Goal: Task Accomplishment & Management: Complete application form

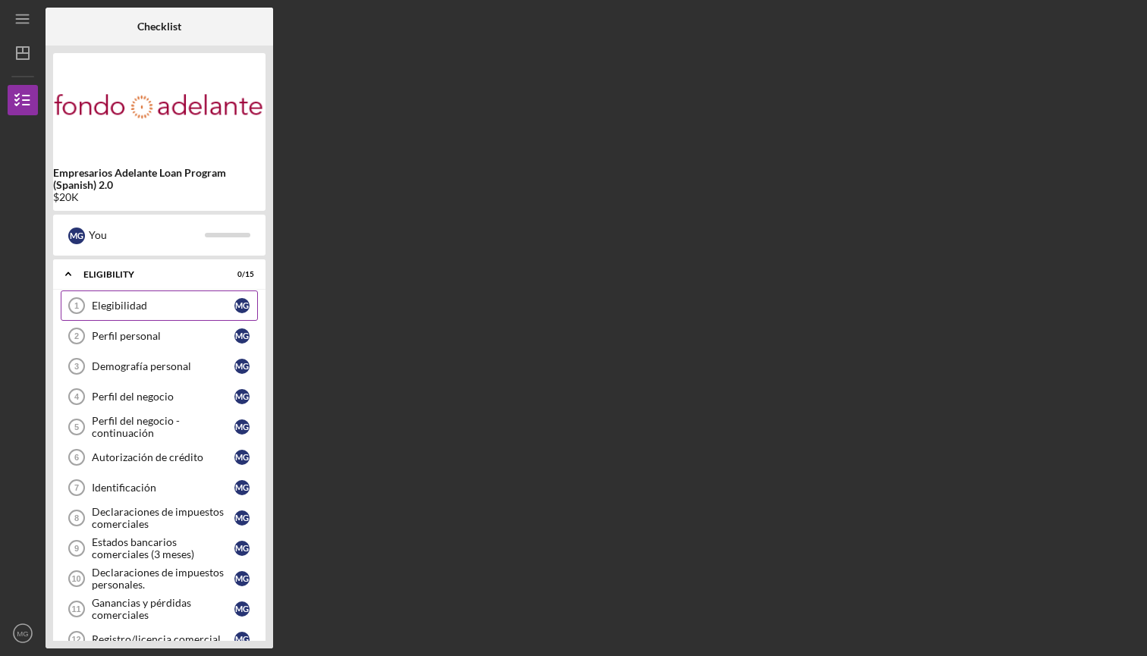
click at [175, 303] on div "Elegibilidad" at bounding box center [163, 306] width 143 height 12
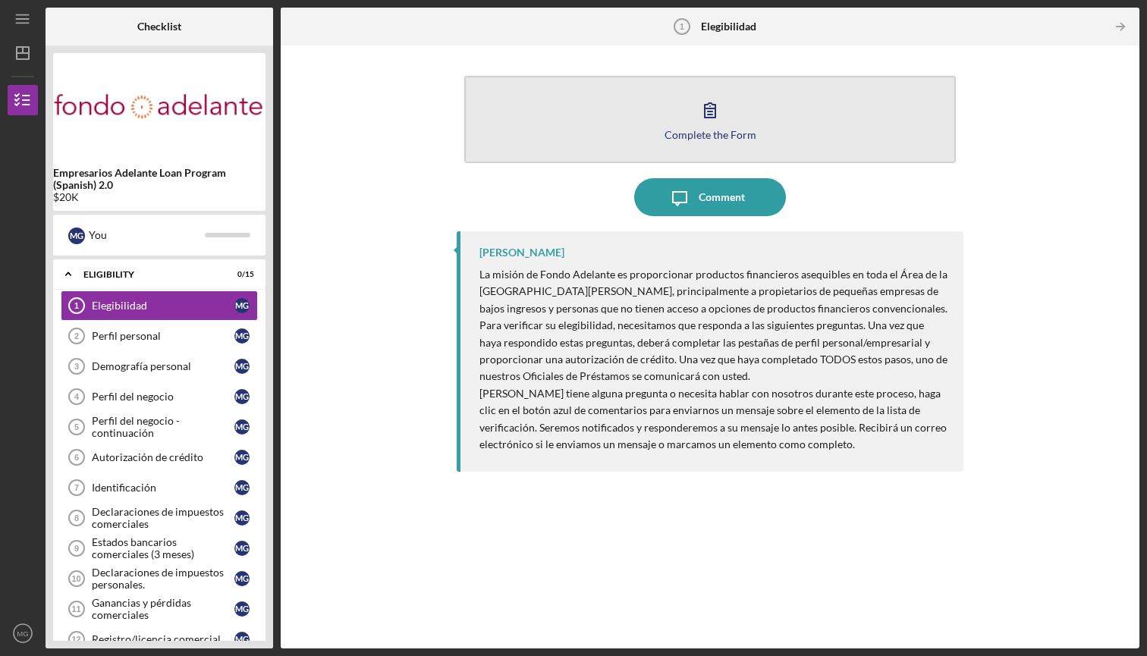
click at [711, 112] on icon "button" at bounding box center [710, 110] width 11 height 14
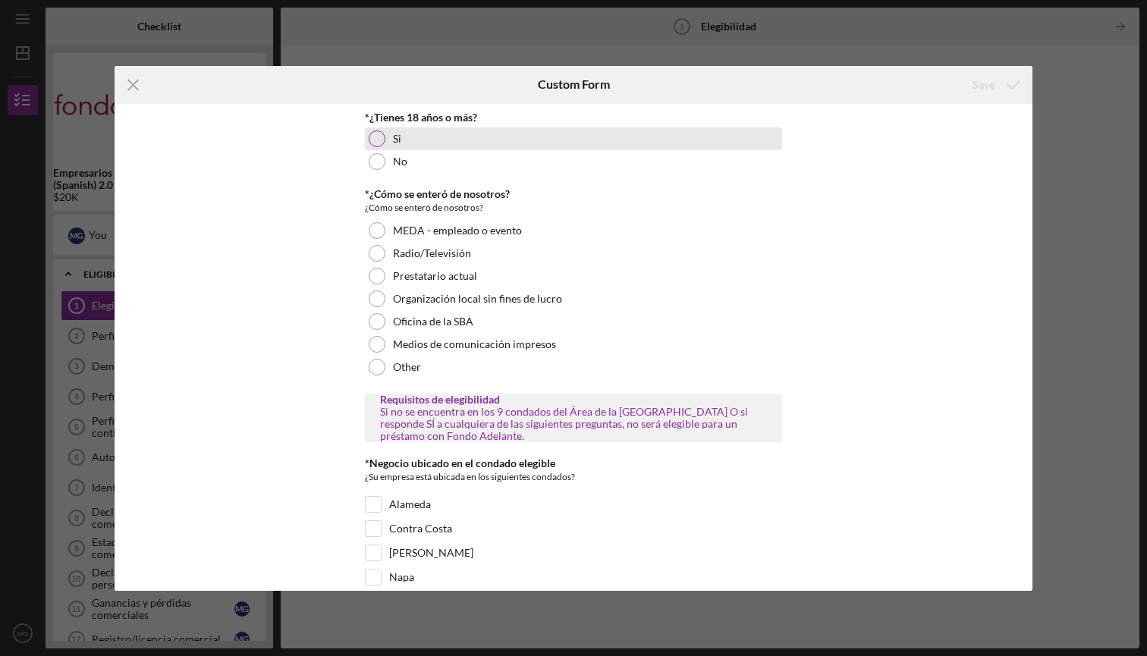
click at [379, 141] on div at bounding box center [377, 139] width 17 height 17
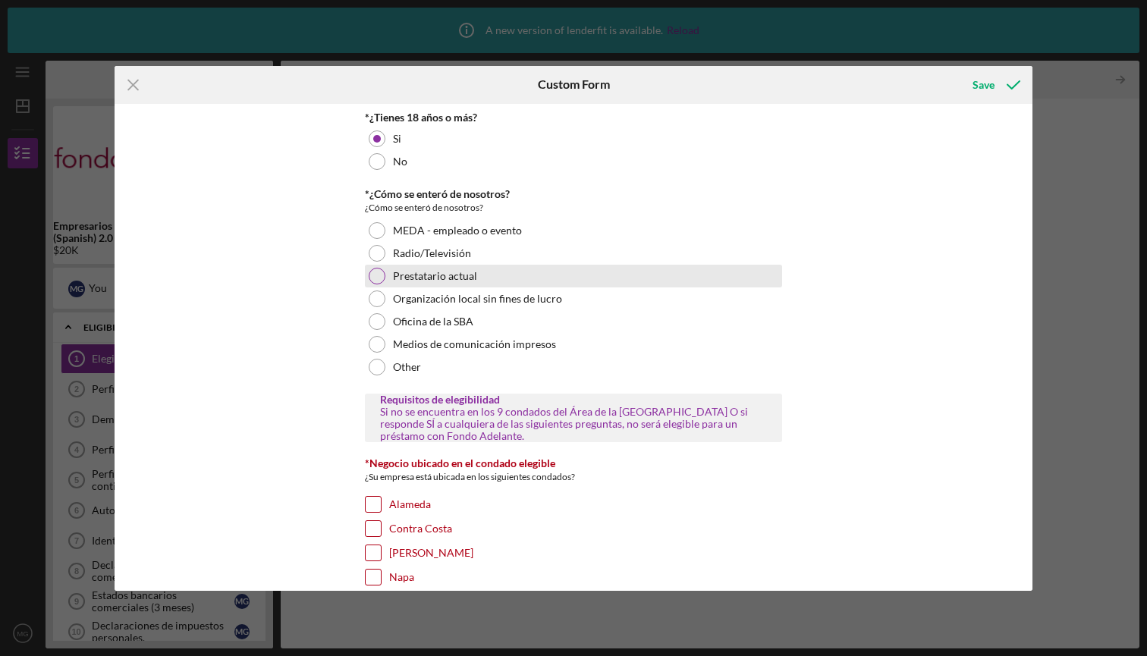
click at [378, 271] on div at bounding box center [377, 276] width 17 height 17
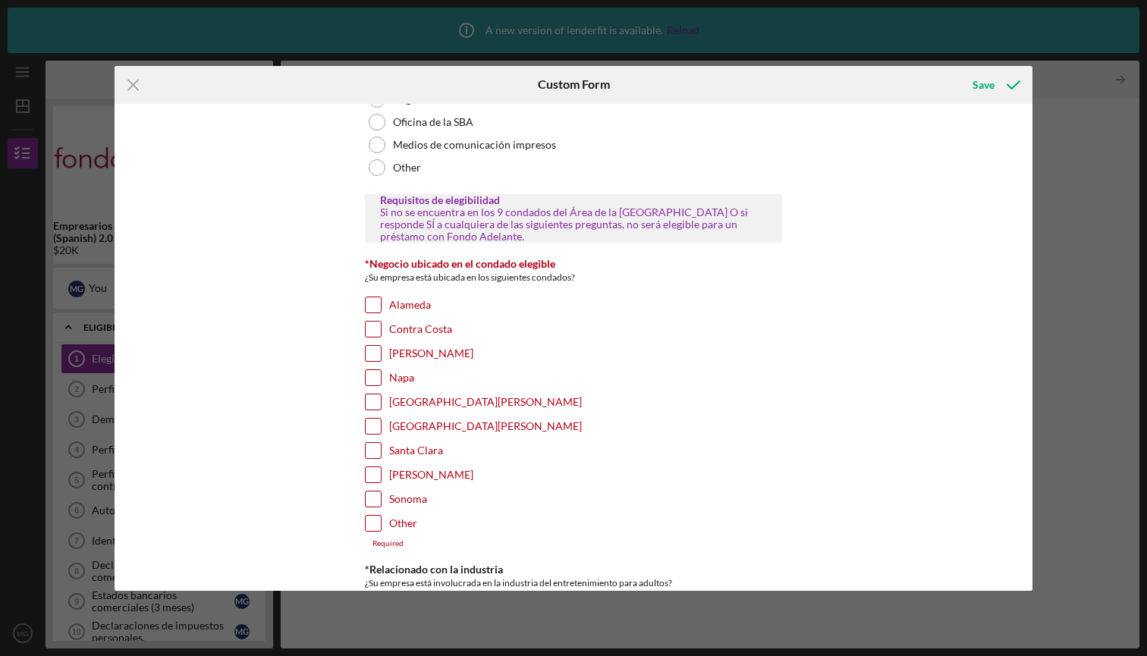
scroll to position [238, 0]
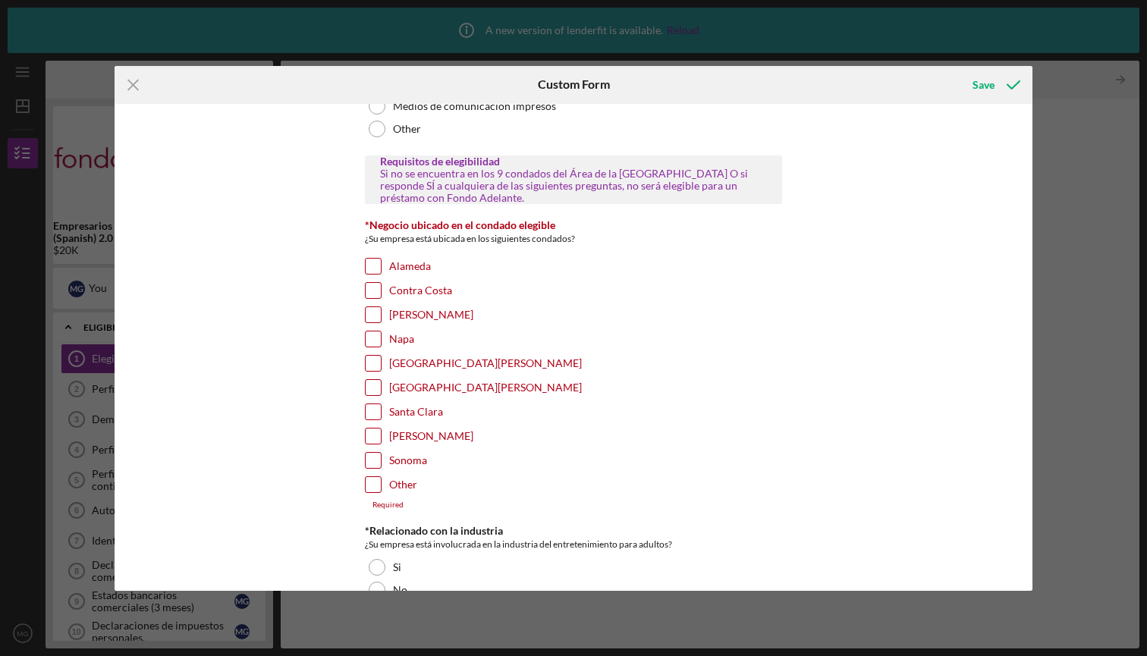
click at [369, 357] on input "[GEOGRAPHIC_DATA][PERSON_NAME]" at bounding box center [373, 363] width 15 height 15
checkbox input "true"
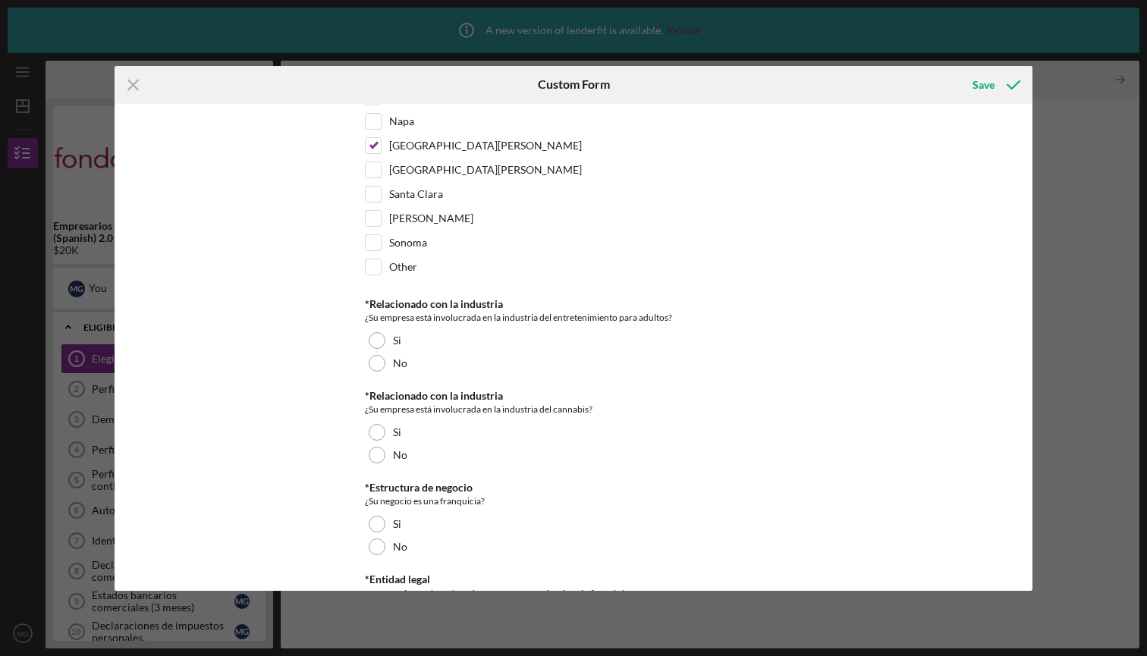
scroll to position [460, 0]
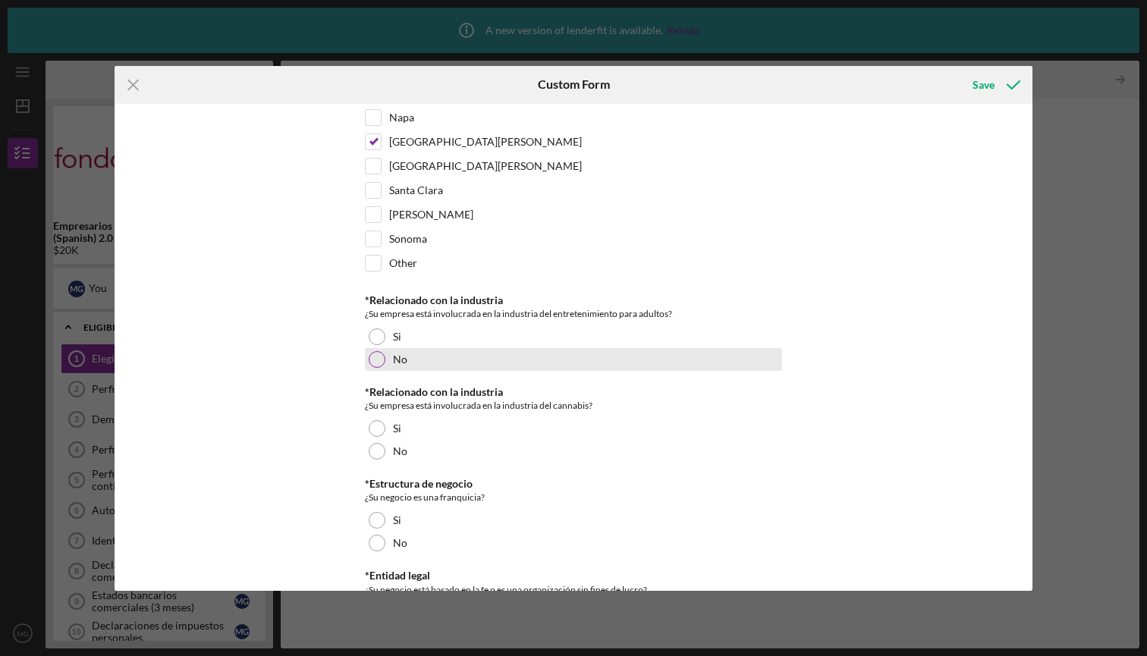
click at [372, 358] on div at bounding box center [377, 359] width 17 height 17
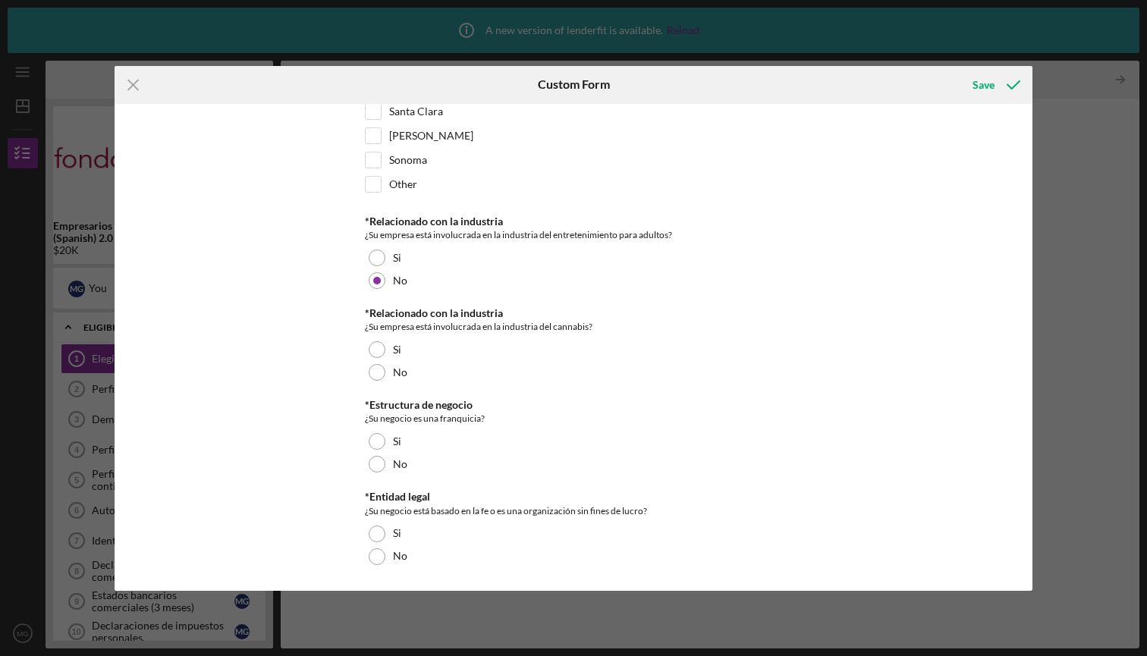
scroll to position [538, 0]
click at [376, 373] on div at bounding box center [377, 373] width 17 height 17
click at [379, 468] on div at bounding box center [377, 465] width 17 height 17
click at [375, 556] on div at bounding box center [377, 557] width 17 height 17
click at [978, 83] on div "Save" at bounding box center [984, 85] width 22 height 30
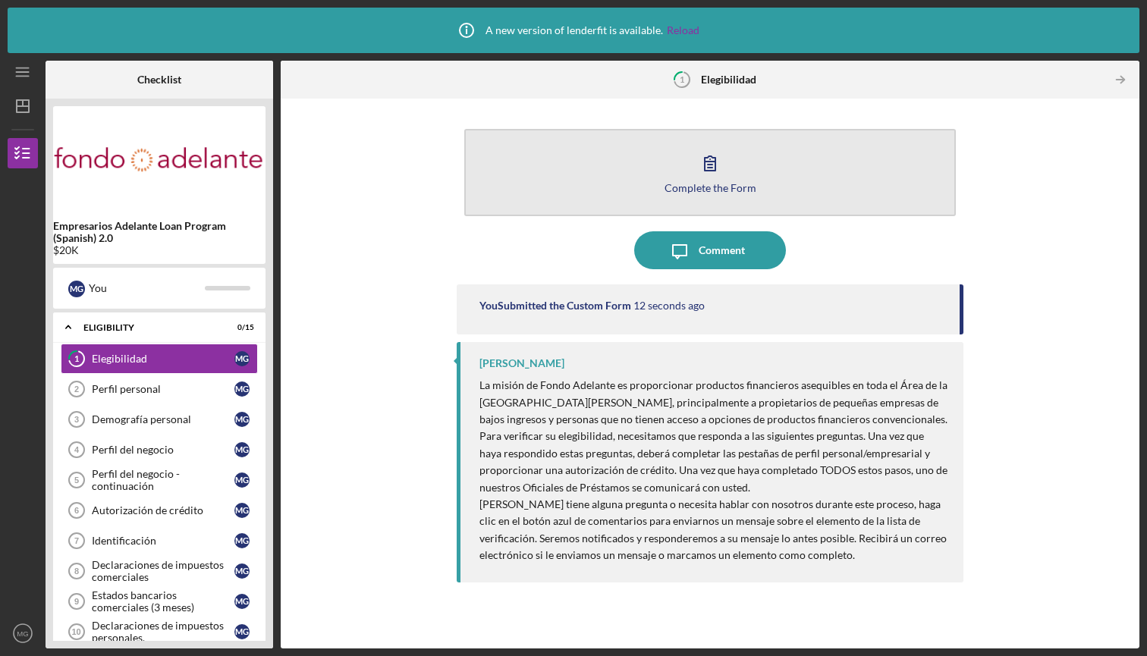
click at [710, 165] on icon "button" at bounding box center [710, 163] width 11 height 14
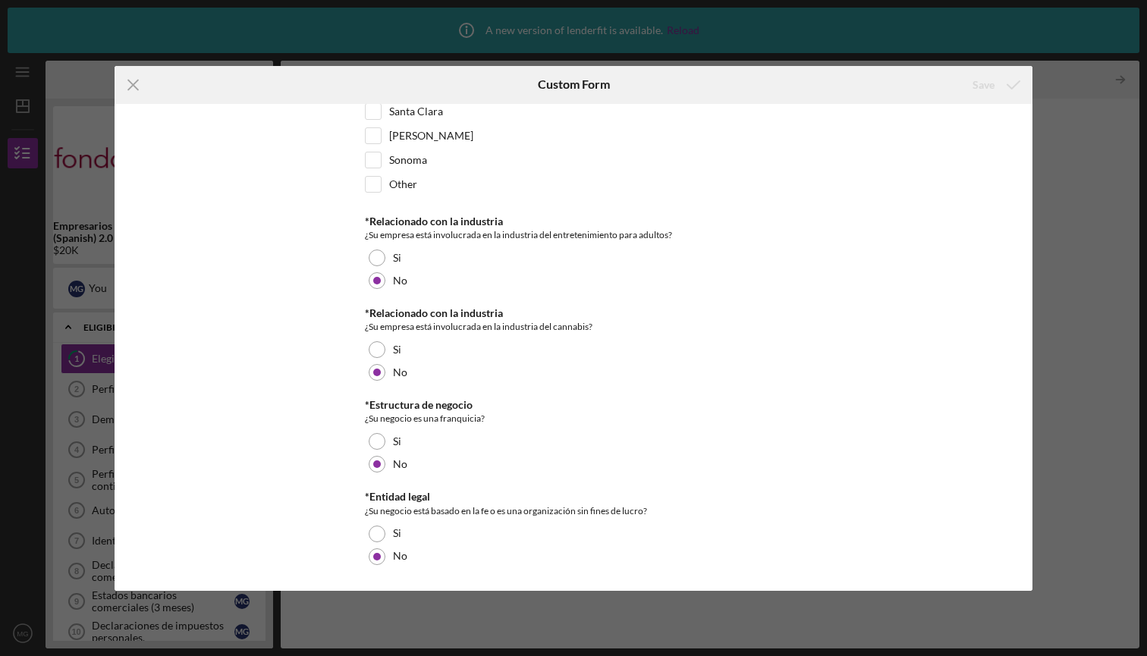
scroll to position [538, 0]
click at [857, 251] on div "*¿Tienes 18 años o más? Si No *¿Cómo se enteró de nosotros? ¿Cómo se enteró de …" at bounding box center [574, 347] width 918 height 487
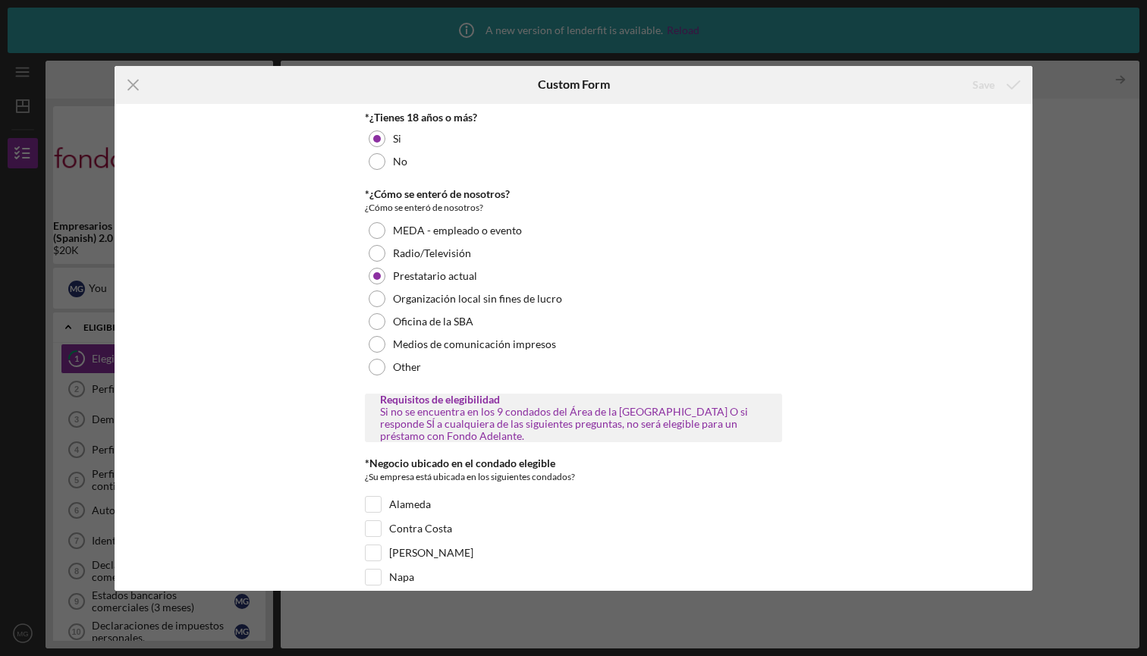
scroll to position [0, 0]
click at [926, 141] on div "*¿Tienes 18 años o más? Si No *¿Cómo se enteró de nosotros? ¿Cómo se enteró de …" at bounding box center [574, 347] width 918 height 487
click at [135, 85] on icon "Icon/Menu Close" at bounding box center [134, 85] width 38 height 38
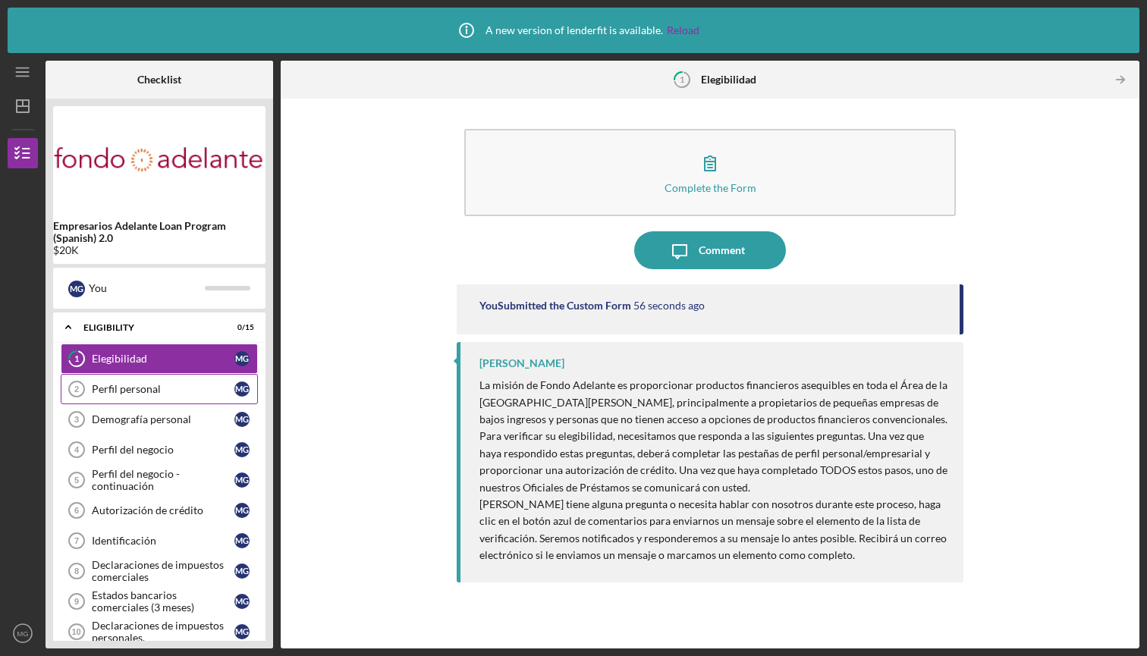
click at [179, 382] on link "Perfil personal 2 Perfil personal M G" at bounding box center [159, 389] width 197 height 30
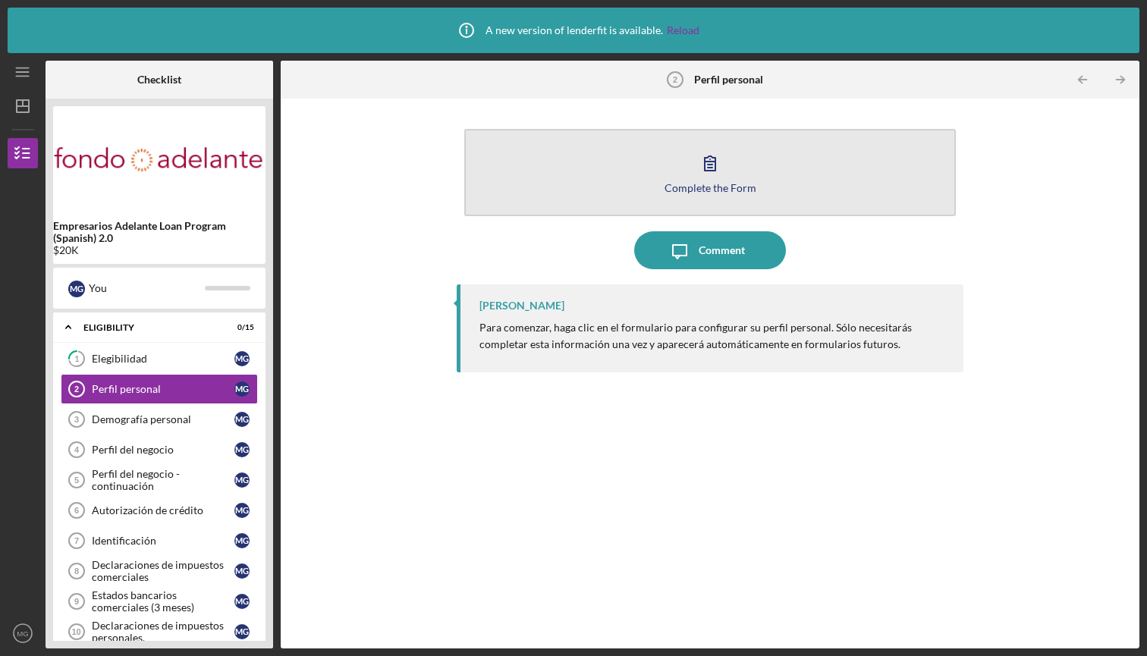
click at [704, 164] on icon "button" at bounding box center [710, 163] width 38 height 38
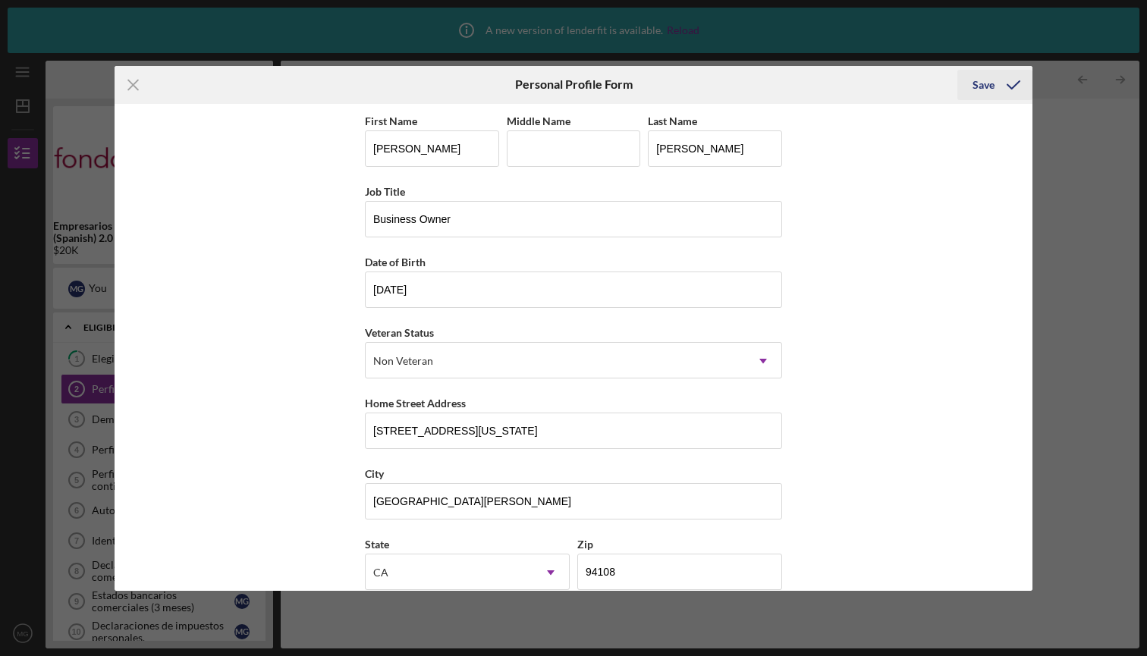
click at [981, 90] on div "Save" at bounding box center [984, 85] width 22 height 30
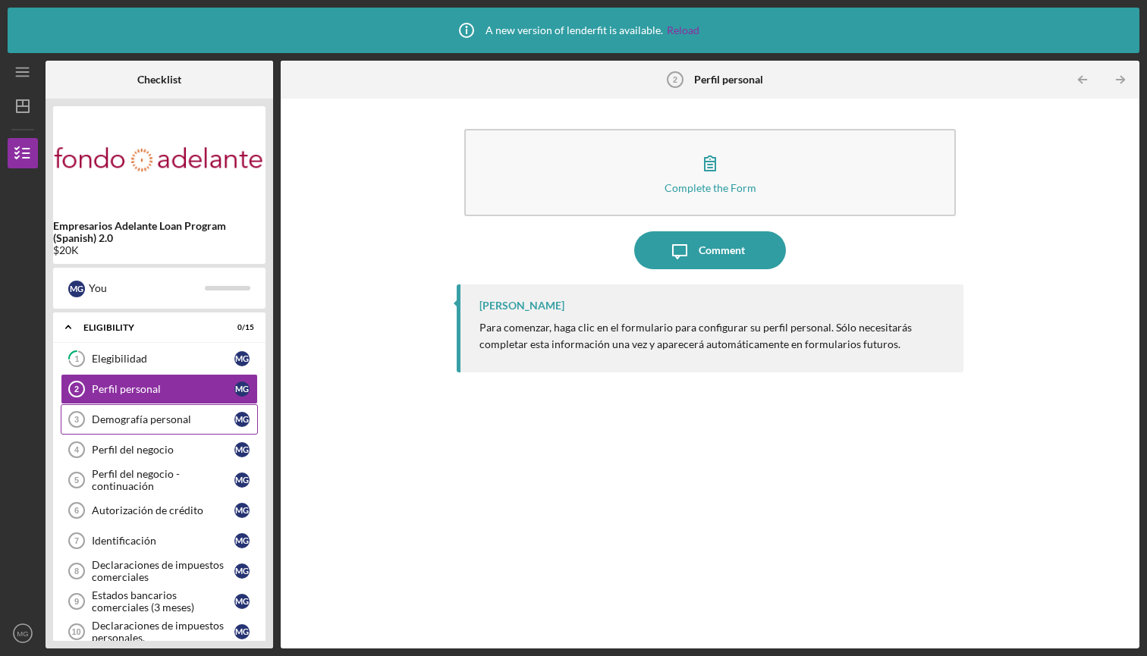
click at [181, 417] on div "Demografía personal" at bounding box center [163, 420] width 143 height 12
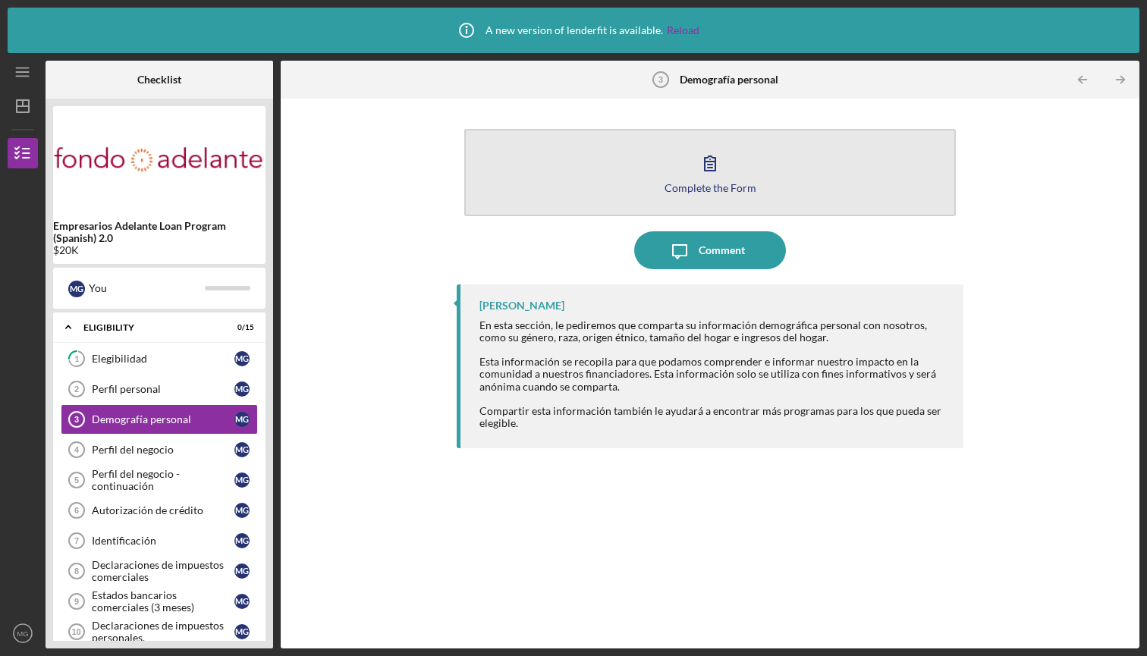
click at [688, 188] on div "Complete the Form" at bounding box center [711, 187] width 92 height 11
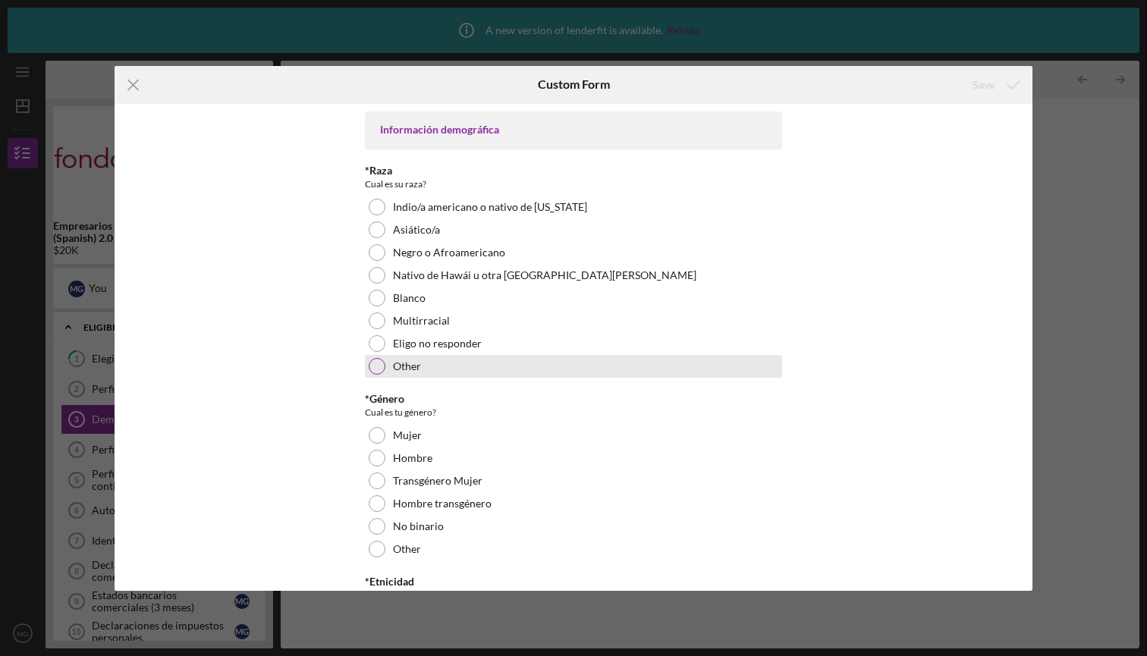
click at [379, 364] on div at bounding box center [377, 366] width 17 height 17
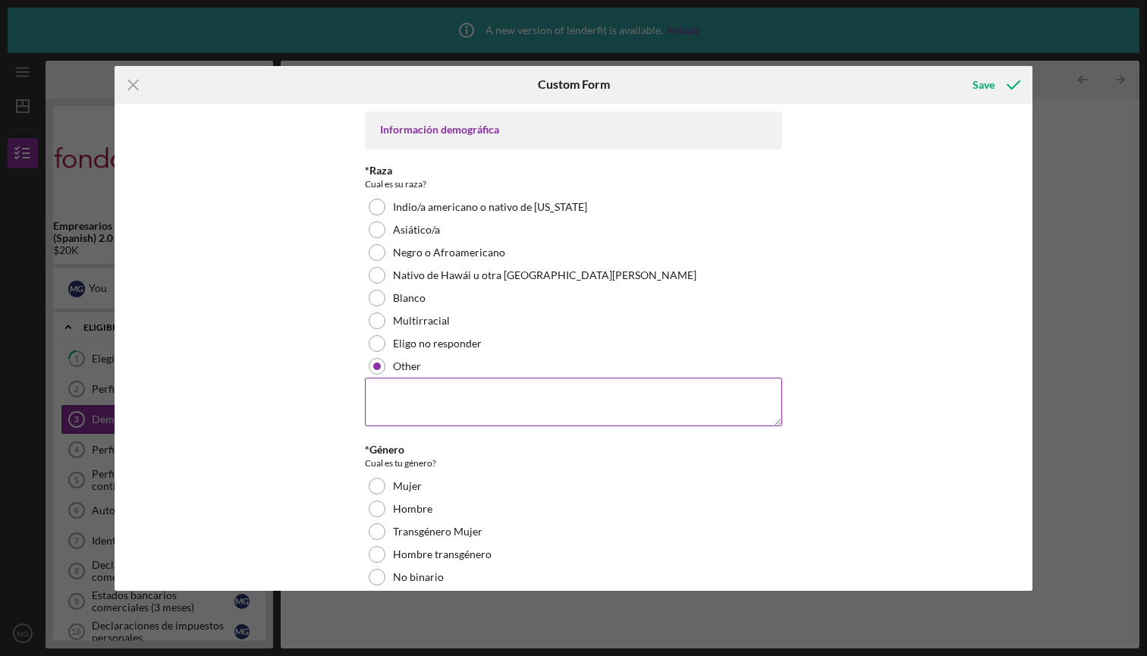
click at [382, 394] on textarea at bounding box center [573, 402] width 417 height 49
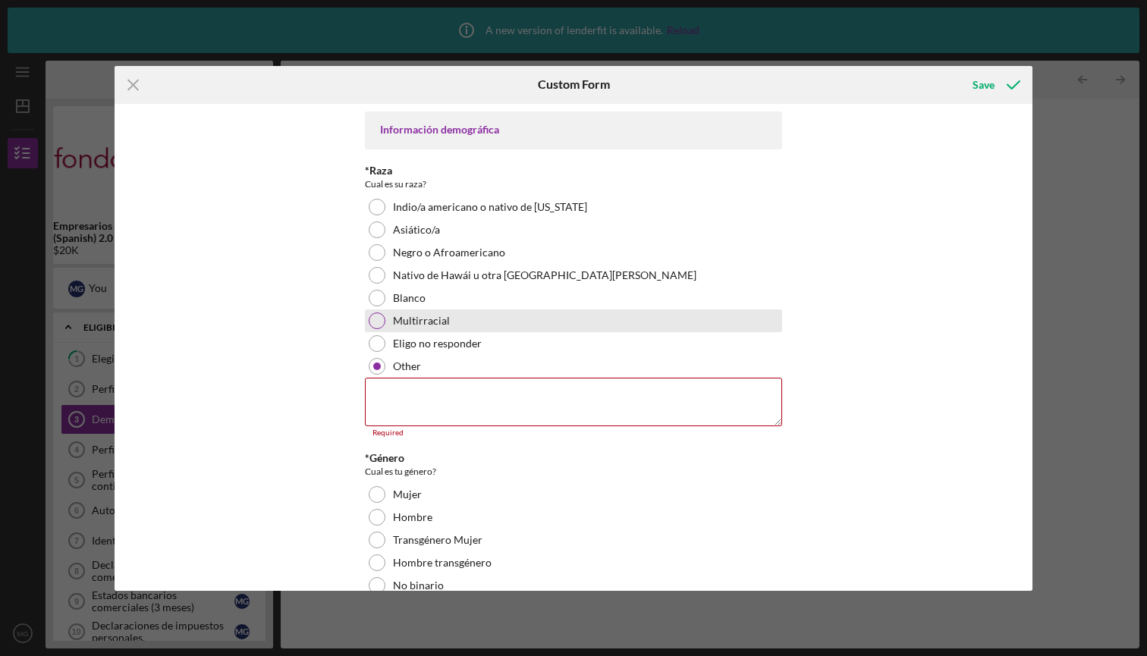
click at [375, 315] on div at bounding box center [377, 321] width 17 height 17
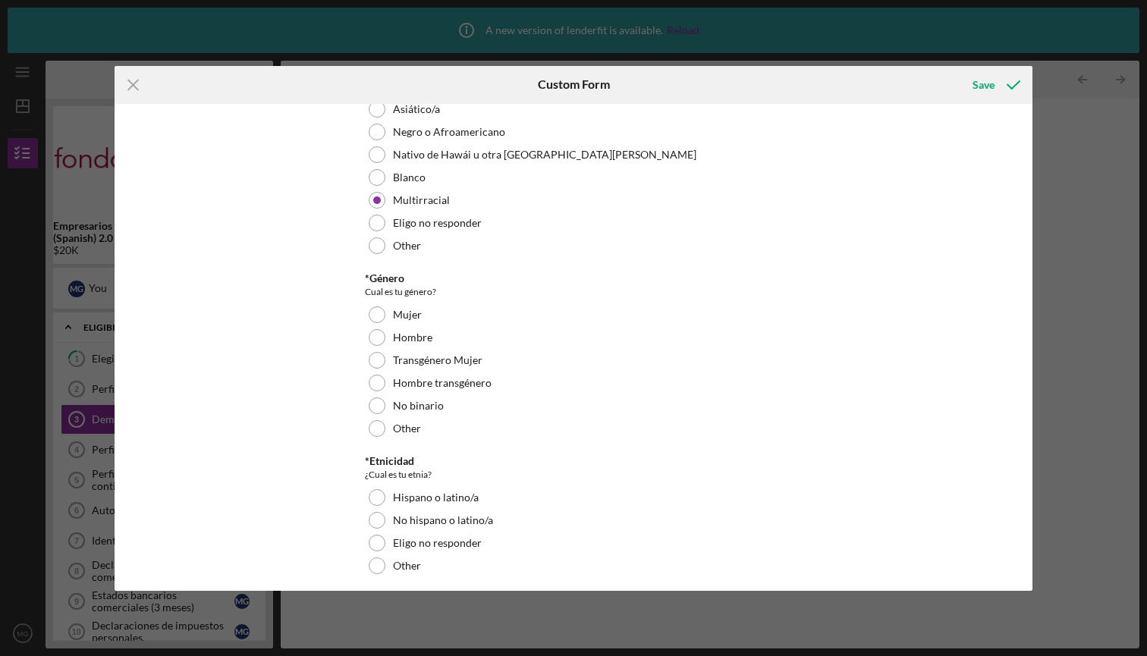
scroll to position [144, 0]
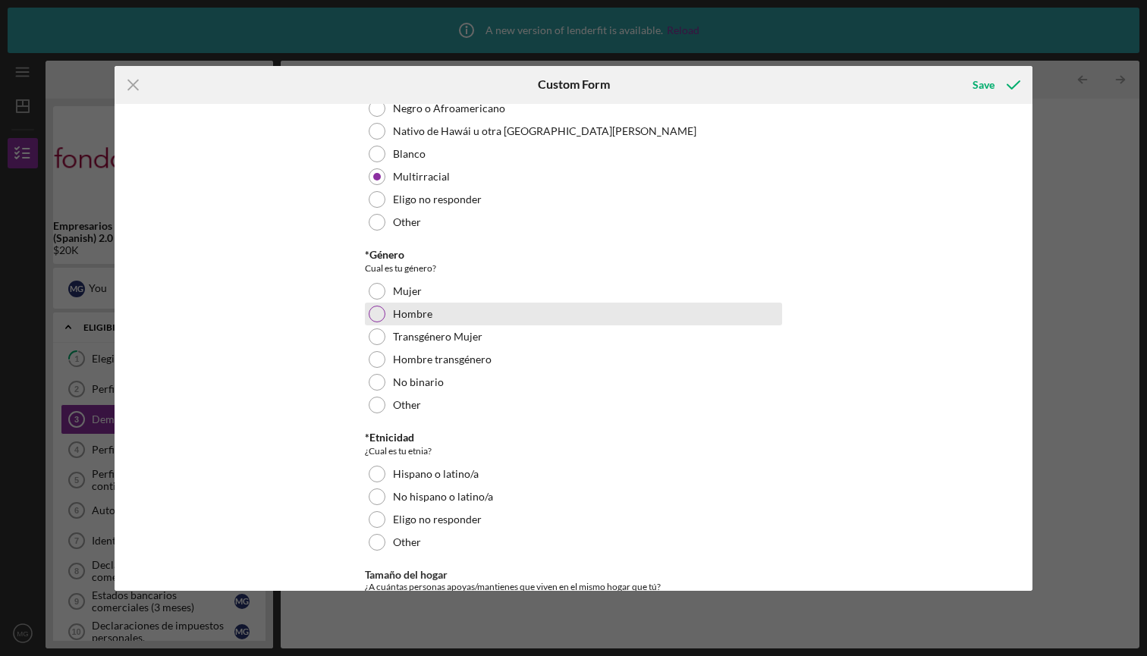
click at [376, 311] on div at bounding box center [377, 314] width 17 height 17
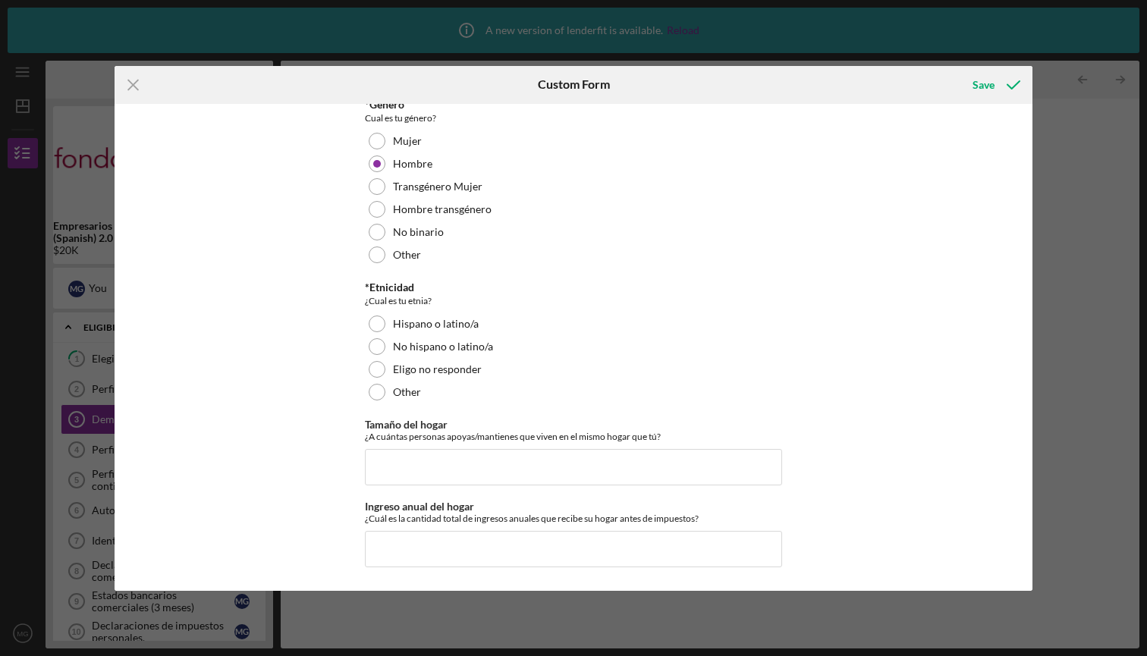
scroll to position [294, 0]
click at [373, 326] on div at bounding box center [377, 324] width 17 height 17
click at [390, 462] on input "Tamaño del hogar" at bounding box center [573, 468] width 417 height 36
type input "1"
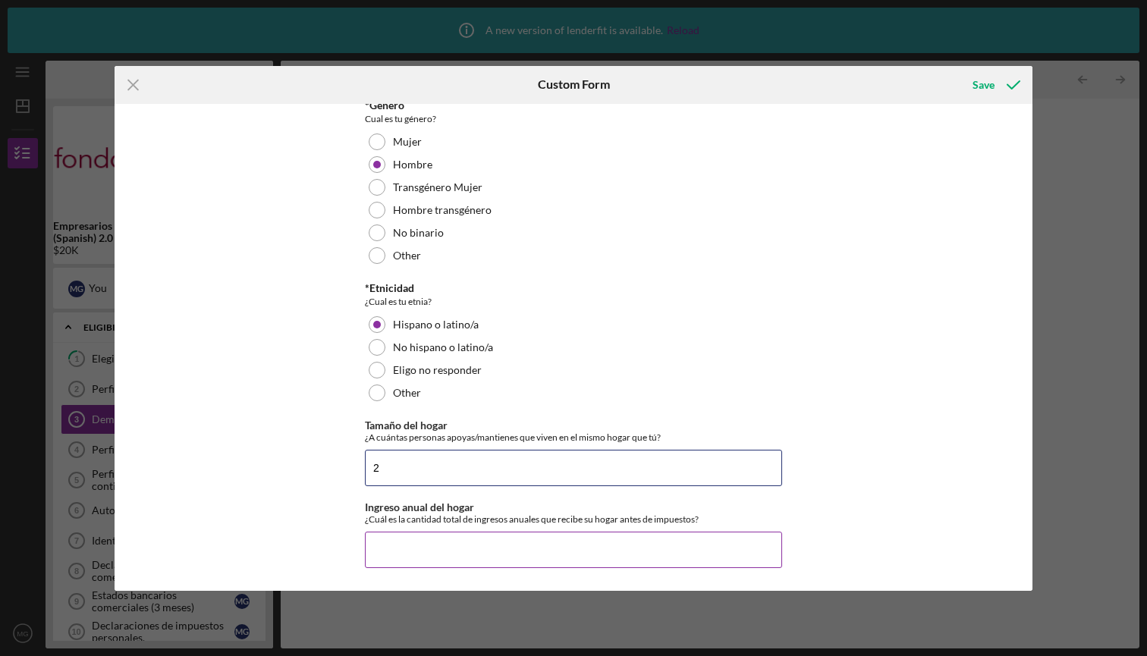
type input "2"
click at [398, 546] on input "Ingreso anual del hogar" at bounding box center [573, 550] width 417 height 36
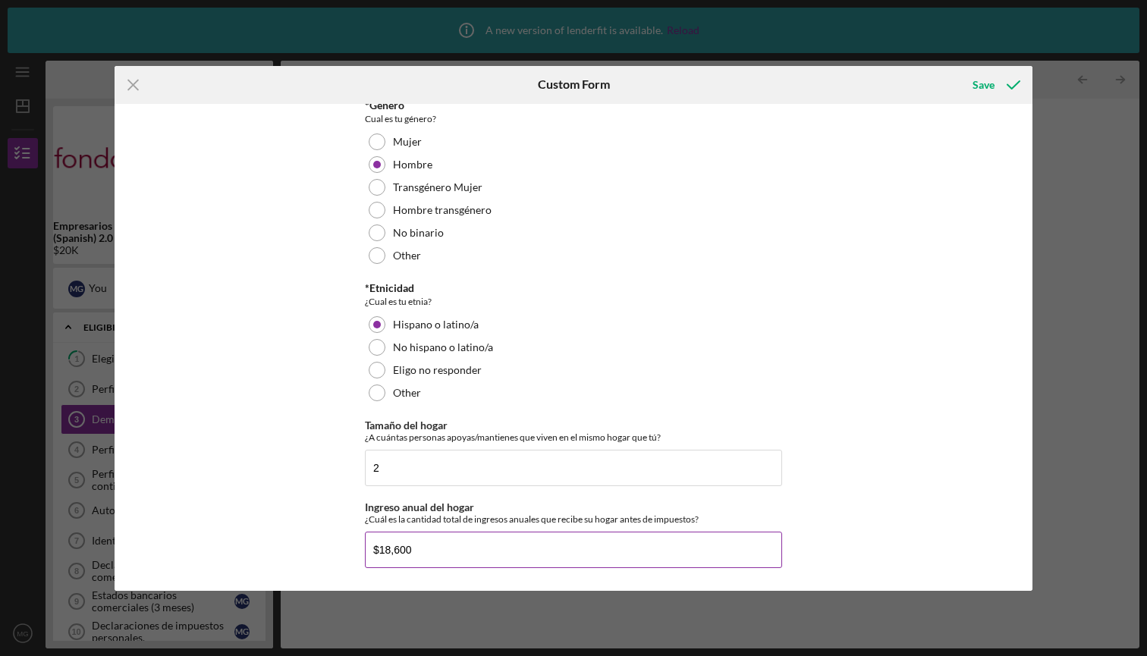
type input "$186,000"
click at [982, 84] on div "Save" at bounding box center [984, 85] width 22 height 30
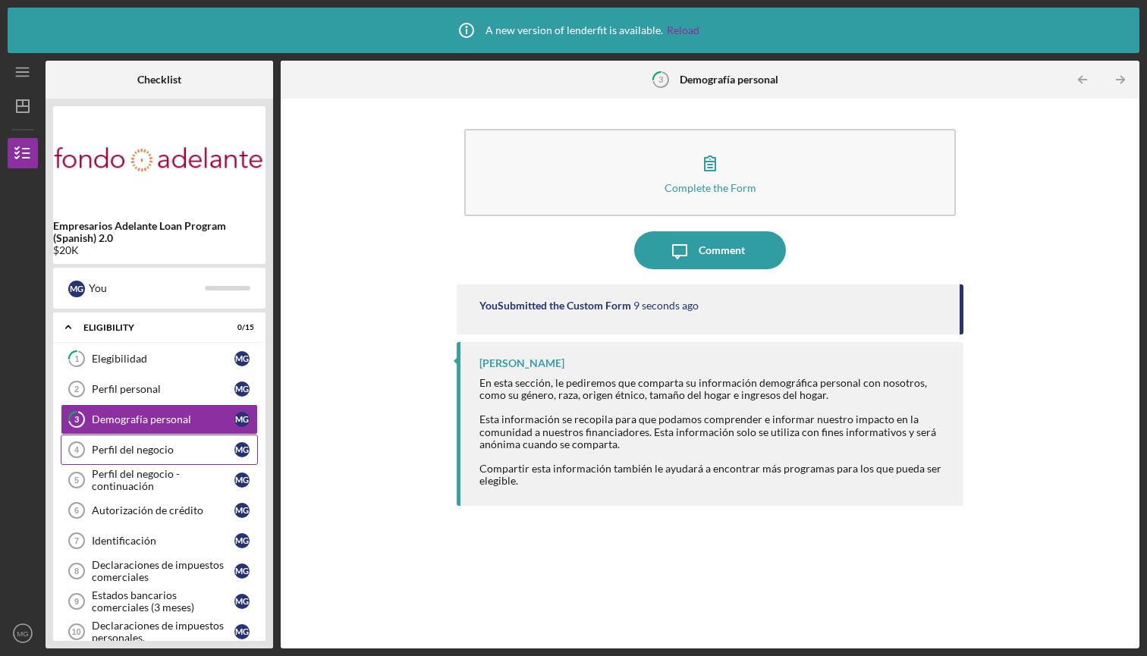
click at [152, 451] on div "Perfil del negocio" at bounding box center [163, 450] width 143 height 12
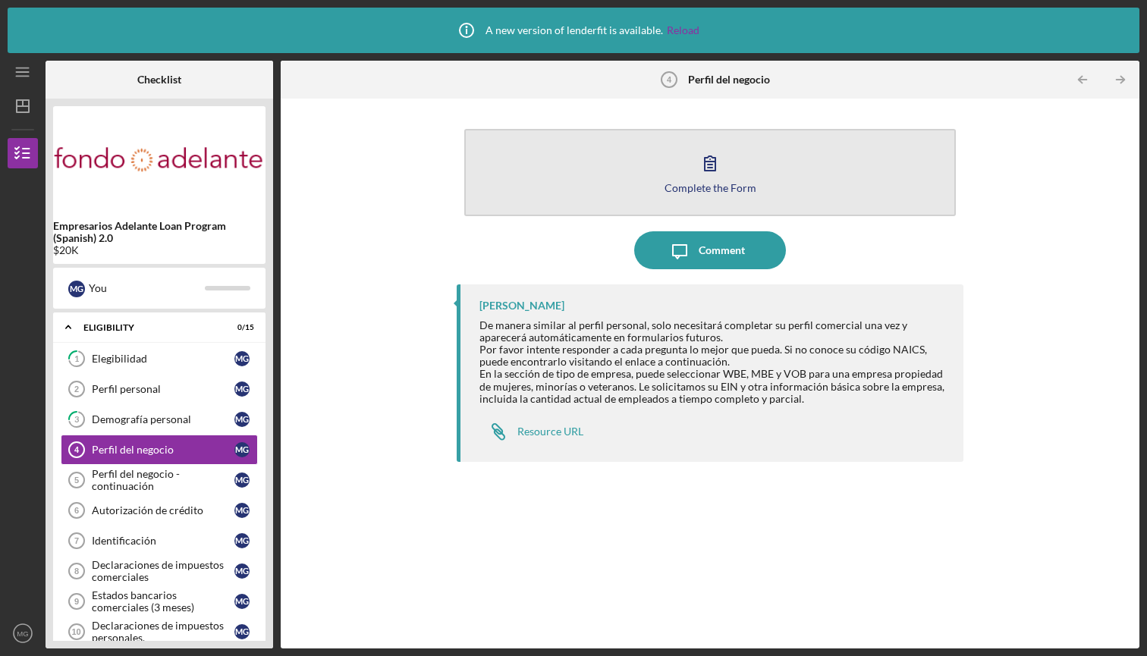
click at [714, 155] on icon "button" at bounding box center [710, 163] width 38 height 38
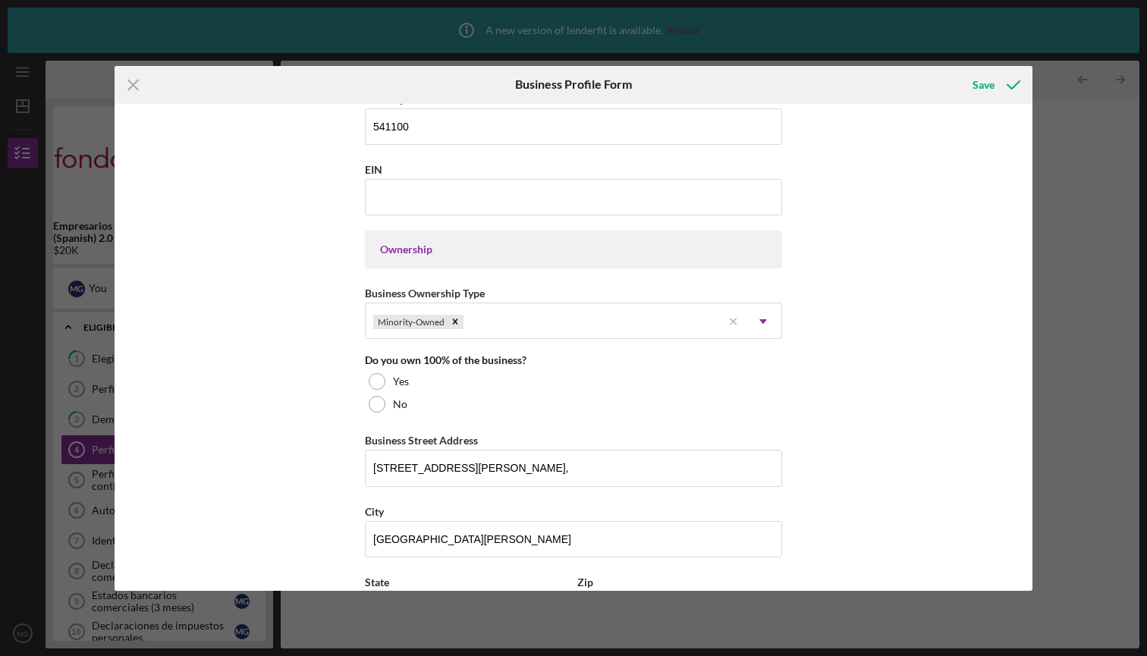
scroll to position [584, 0]
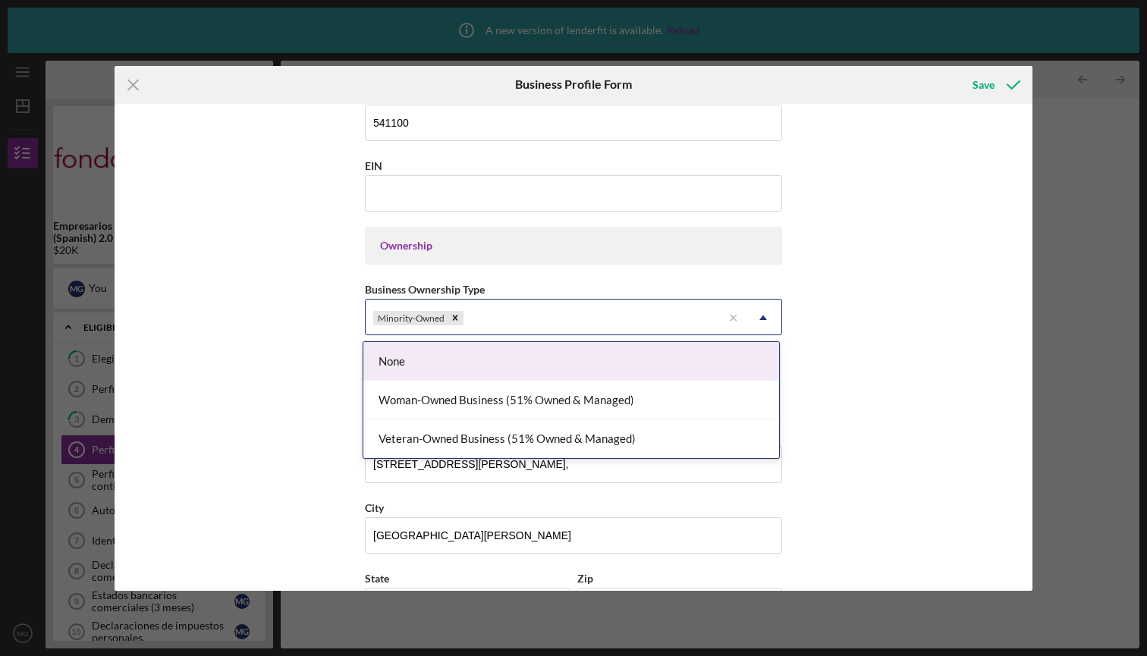
click at [762, 320] on icon "Icon/Dropdown Arrow" at bounding box center [763, 318] width 36 height 36
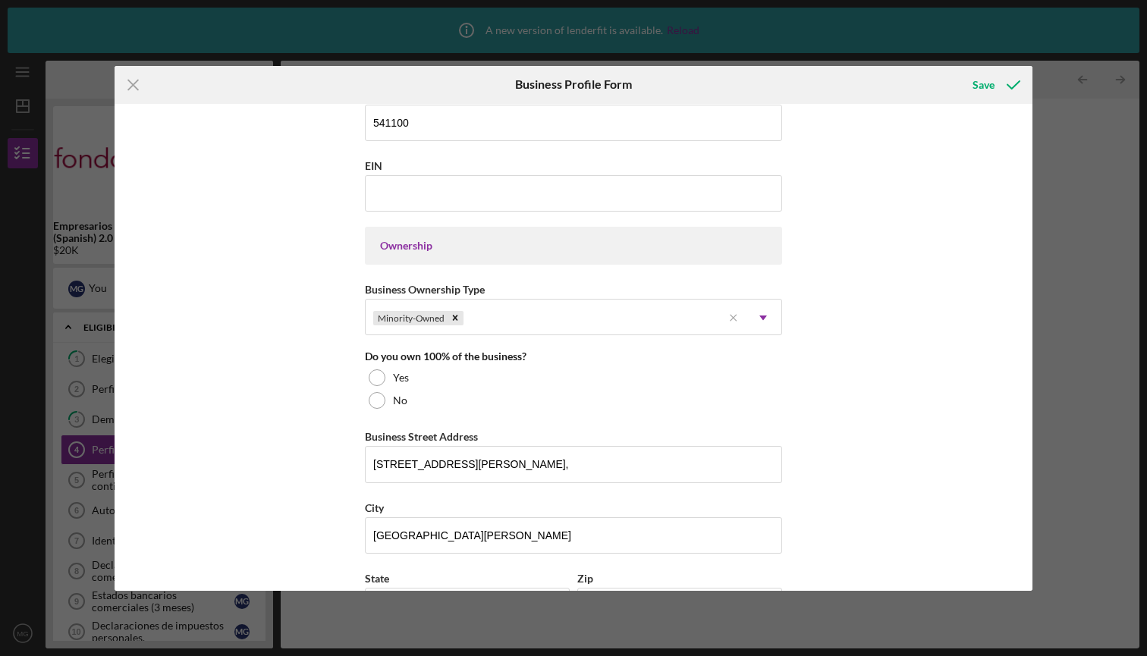
click at [848, 281] on div "Business Name [PERSON_NAME] DBA [PERSON_NAME] Business Start Date [DATE] Legal …" at bounding box center [574, 347] width 918 height 487
click at [379, 382] on div at bounding box center [377, 378] width 17 height 17
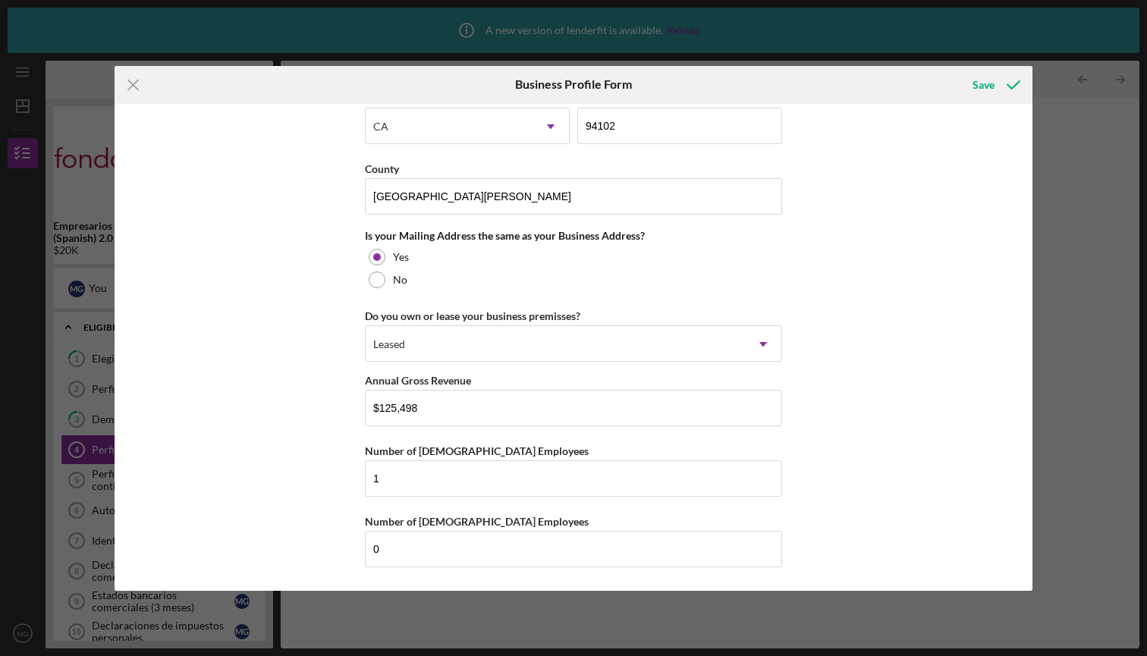
scroll to position [1065, 0]
click at [422, 408] on input "$125,498" at bounding box center [573, 408] width 417 height 36
type input "$1"
type input "$186,000"
click at [985, 84] on div "Save" at bounding box center [984, 85] width 22 height 30
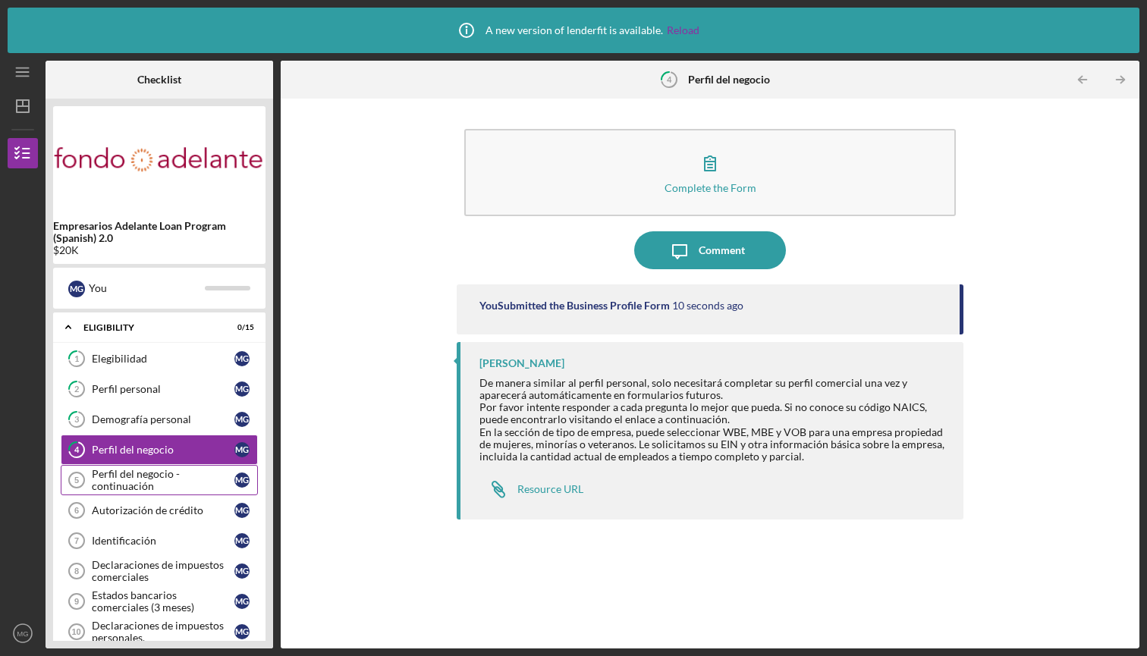
click at [134, 475] on div "Perfil del negocio - continuación" at bounding box center [163, 480] width 143 height 24
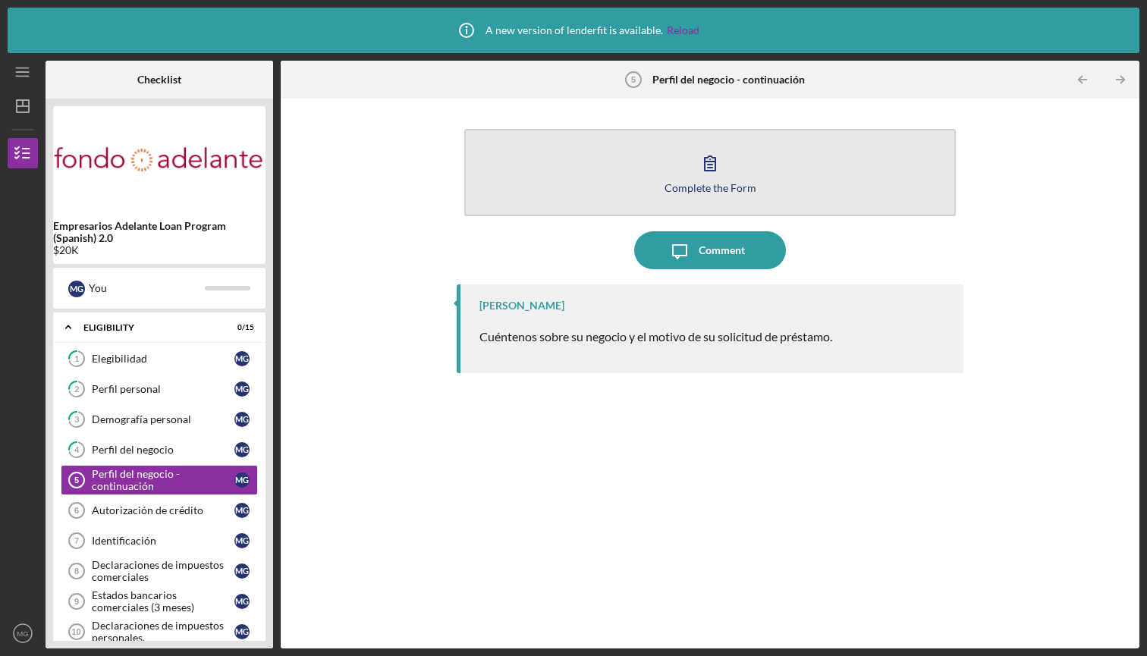
click at [710, 168] on icon "button" at bounding box center [710, 163] width 11 height 14
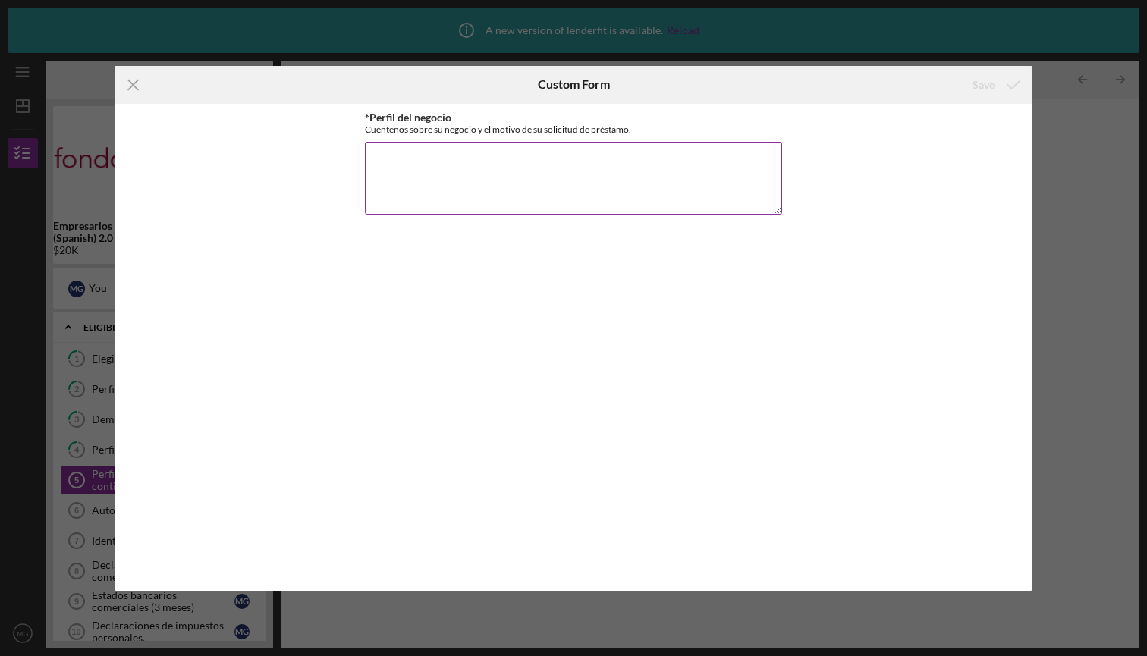
click at [513, 164] on textarea "*Perfil del negocio" at bounding box center [573, 178] width 417 height 73
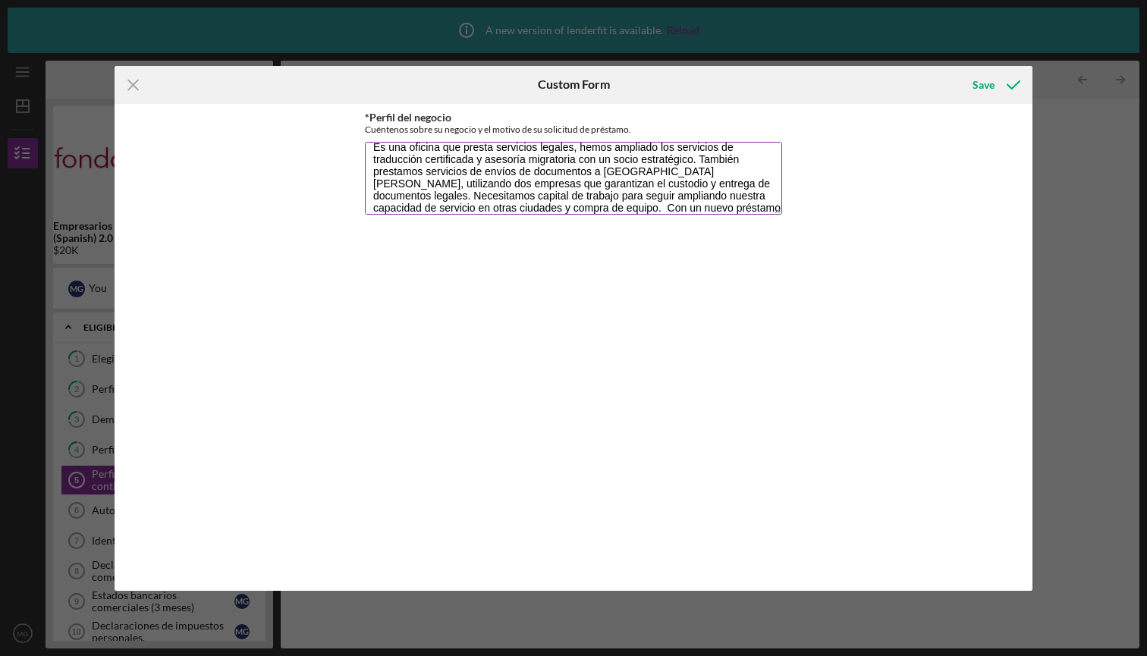
scroll to position [25, 0]
type textarea "Es una oficina que presta servicios legales, hemos ampliado los servicios de tr…"
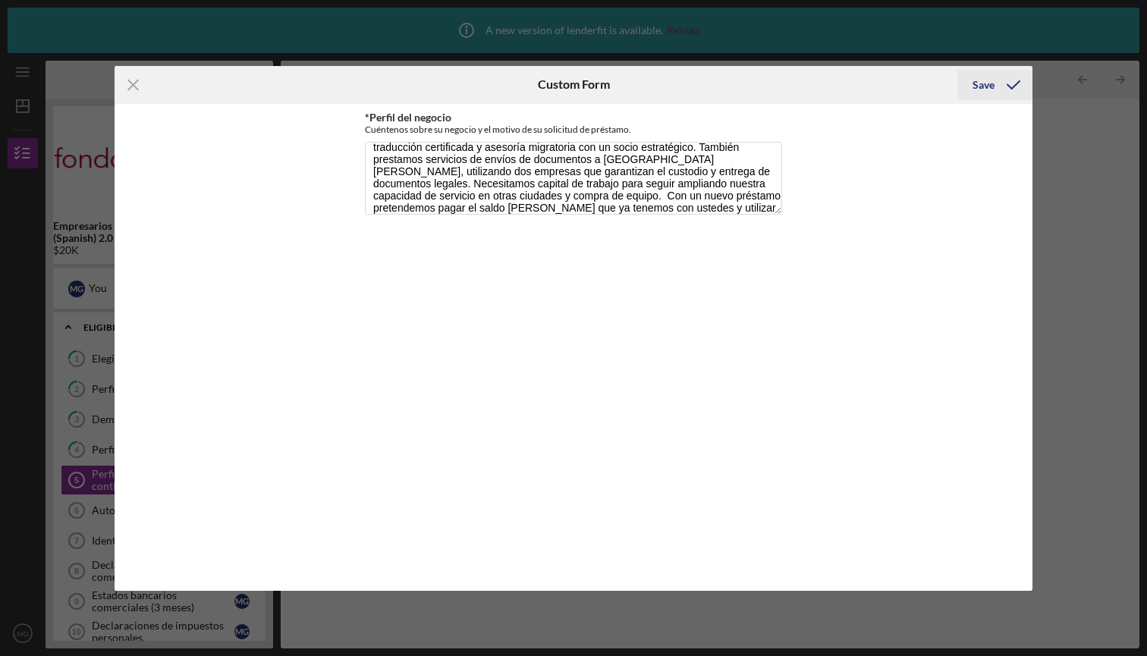
click at [976, 87] on div "Save" at bounding box center [984, 85] width 22 height 30
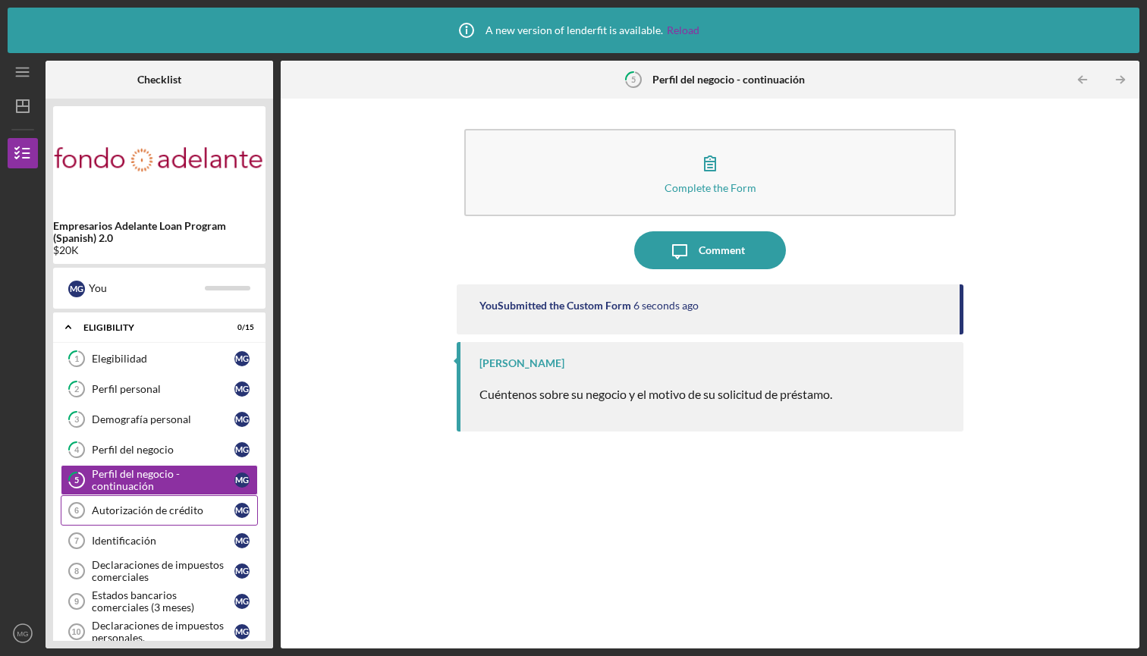
click at [140, 511] on div "Autorización de crédito" at bounding box center [163, 511] width 143 height 12
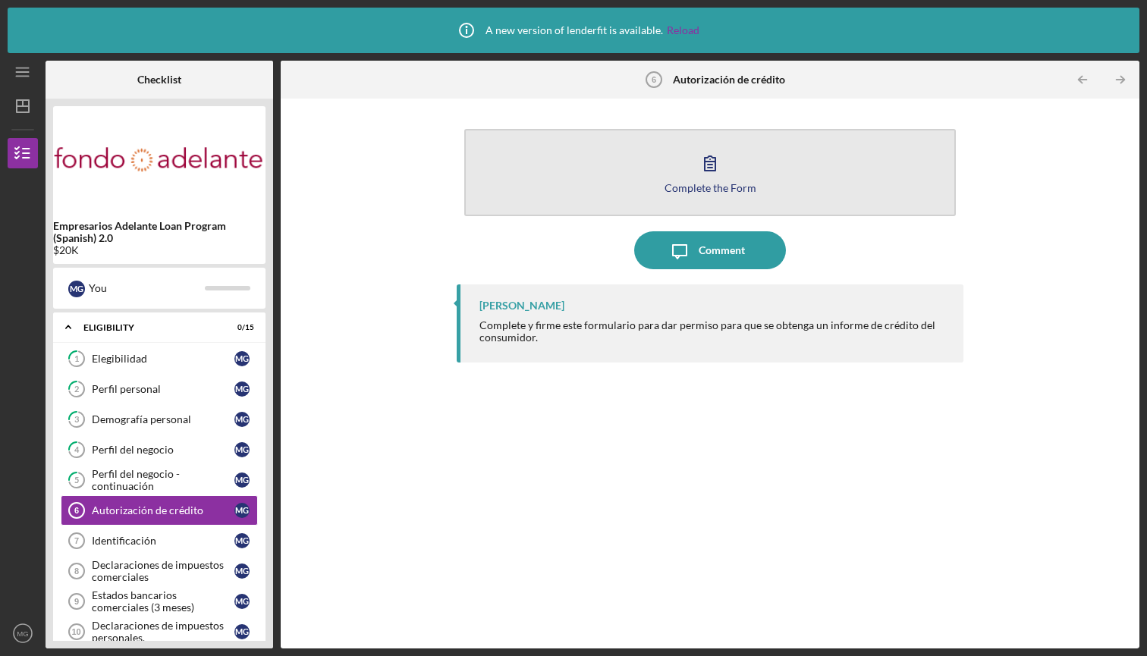
click at [704, 167] on icon "button" at bounding box center [710, 163] width 38 height 38
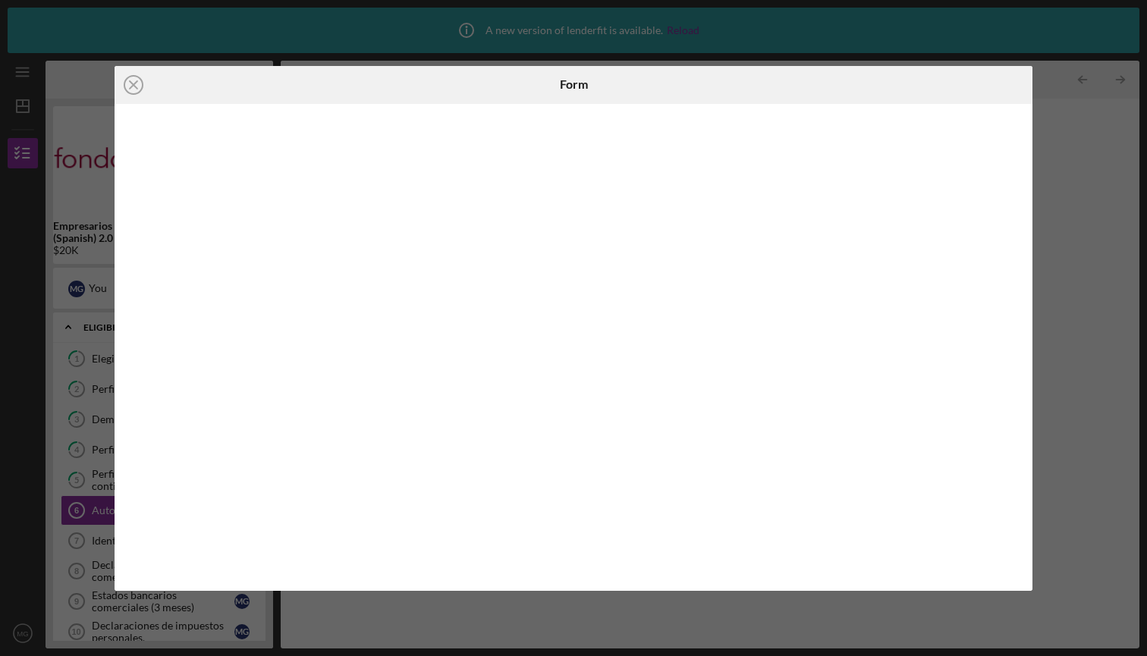
click at [1100, 426] on div "Icon/Close Form" at bounding box center [573, 328] width 1147 height 656
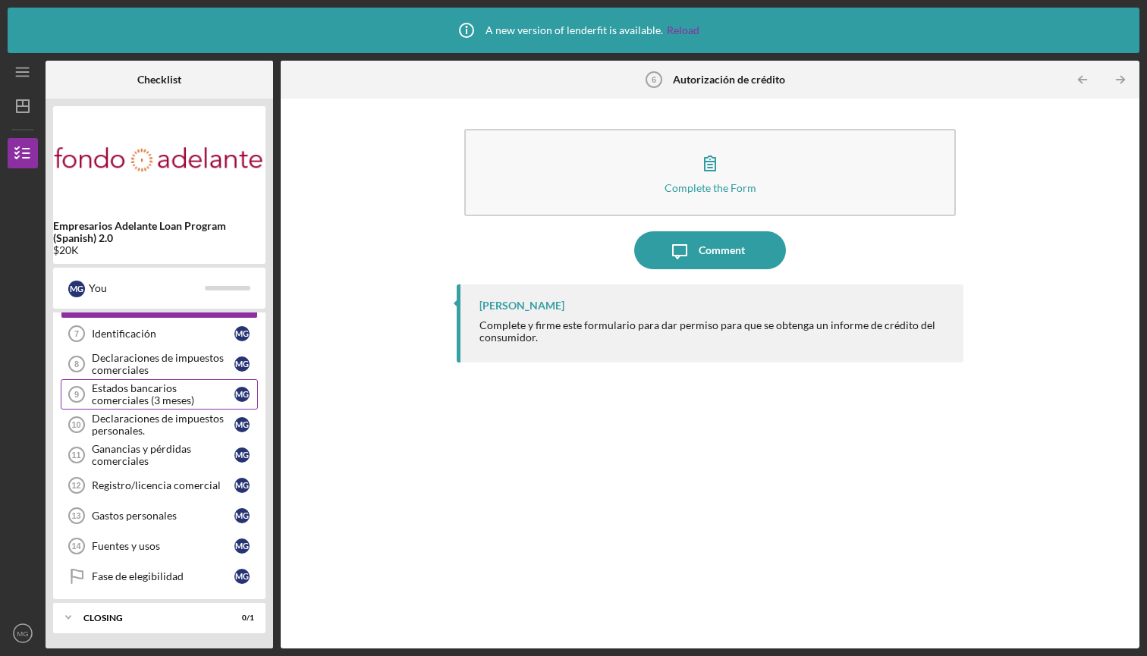
scroll to position [207, 0]
click at [166, 338] on div "Identificación" at bounding box center [163, 334] width 143 height 12
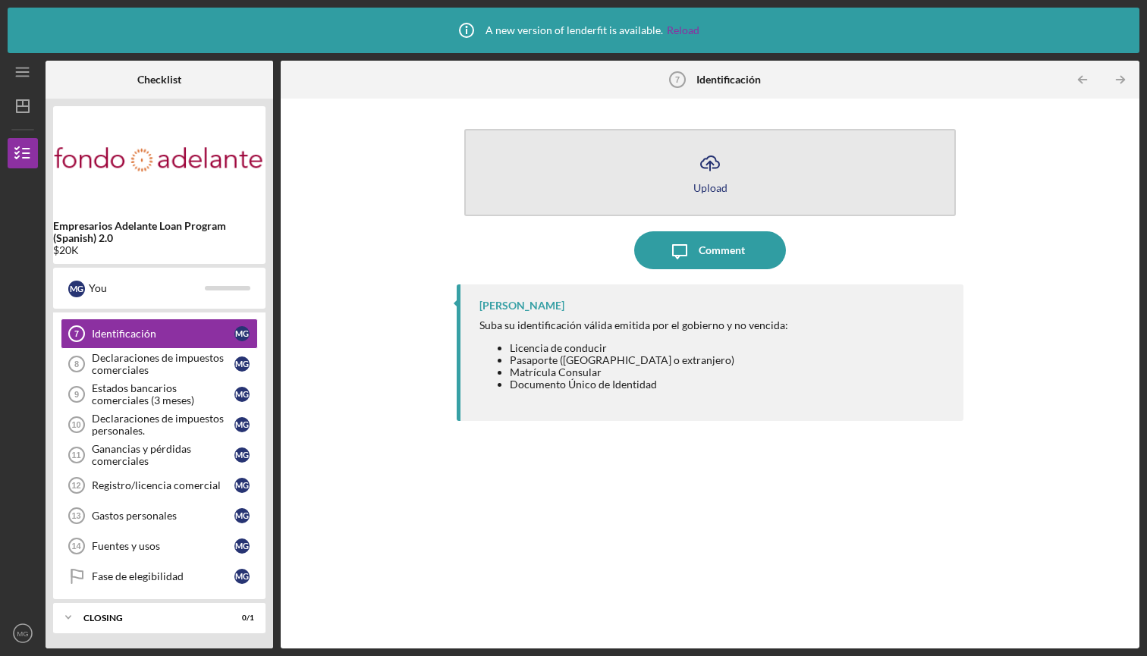
click at [717, 163] on icon "Icon/Upload" at bounding box center [710, 163] width 38 height 38
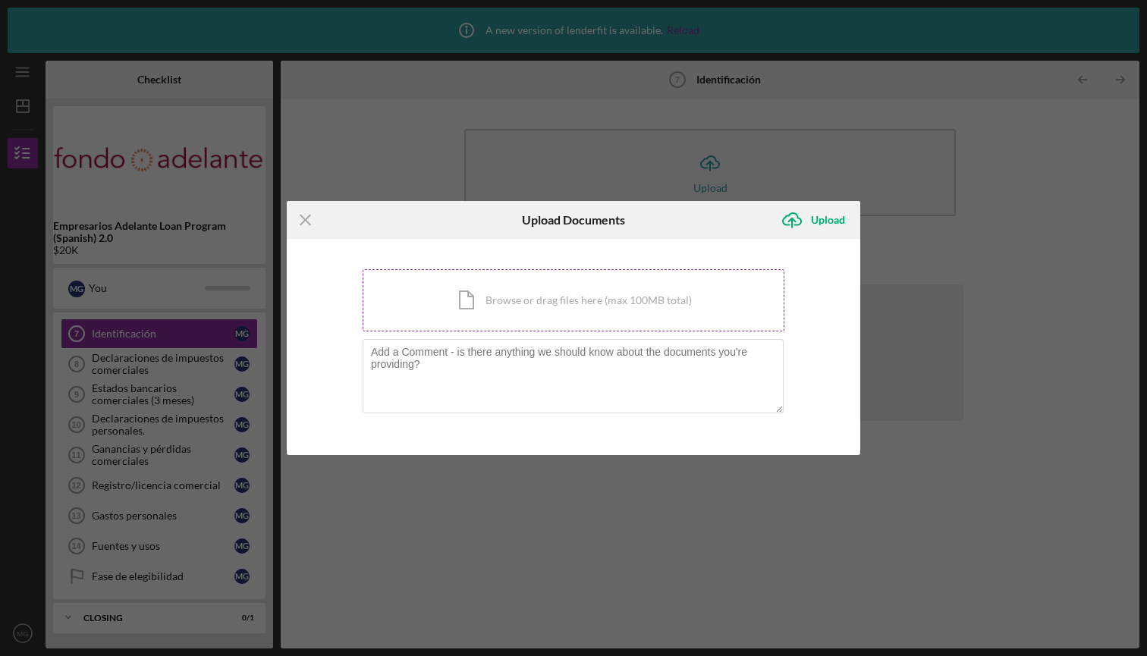
click at [496, 301] on div "Icon/Document Browse or drag files here (max 100MB total) Tap to choose files o…" at bounding box center [574, 300] width 422 height 62
click at [596, 290] on div "Icon/Document Browse or drag files here (max 100MB total) Tap to choose files o…" at bounding box center [574, 300] width 422 height 62
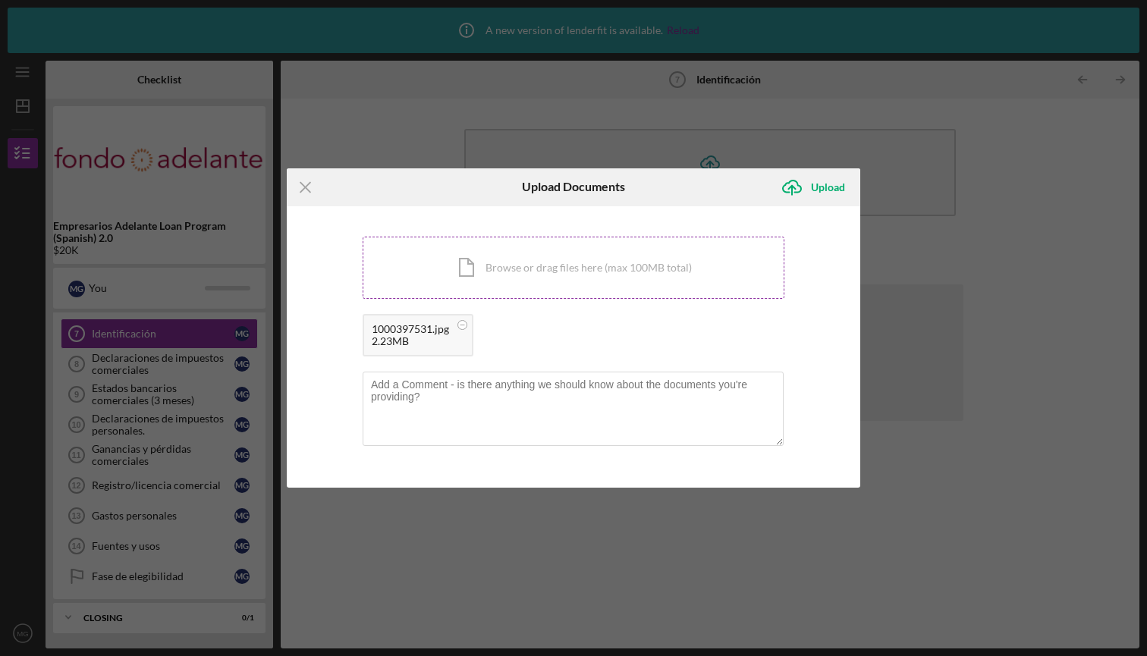
click at [656, 268] on div "Icon/Document Browse or drag files here (max 100MB total) Tap to choose files o…" at bounding box center [574, 268] width 422 height 62
click at [831, 187] on div "Upload" at bounding box center [828, 187] width 34 height 30
